Goal: Navigation & Orientation: Go to known website

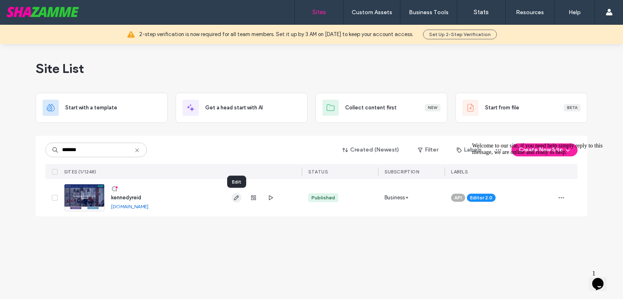
click at [237, 198] on use "button" at bounding box center [236, 198] width 5 height 5
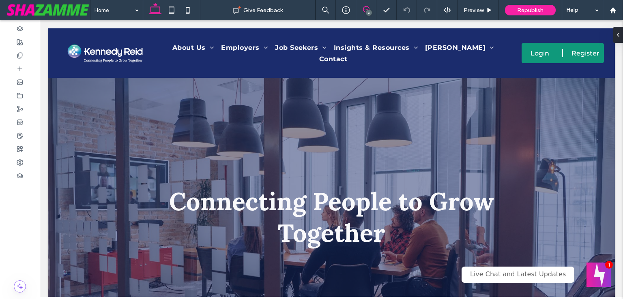
click at [371, 9] on span at bounding box center [366, 9] width 20 height 6
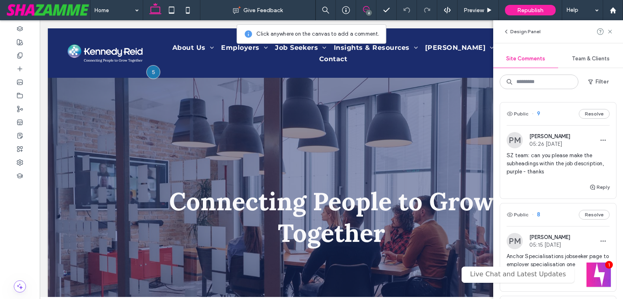
click at [367, 11] on div "6" at bounding box center [369, 13] width 6 height 6
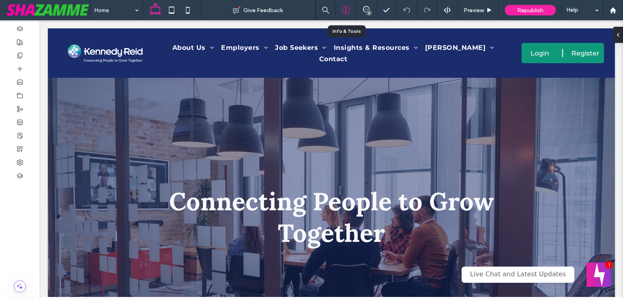
click at [342, 3] on div at bounding box center [346, 10] width 20 height 20
click at [344, 10] on icon at bounding box center [346, 10] width 8 height 8
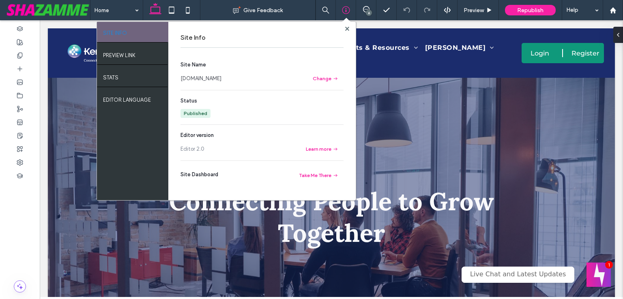
click at [221, 78] on link "[DOMAIN_NAME]" at bounding box center [201, 79] width 41 height 8
